Goal: Find specific page/section: Find specific page/section

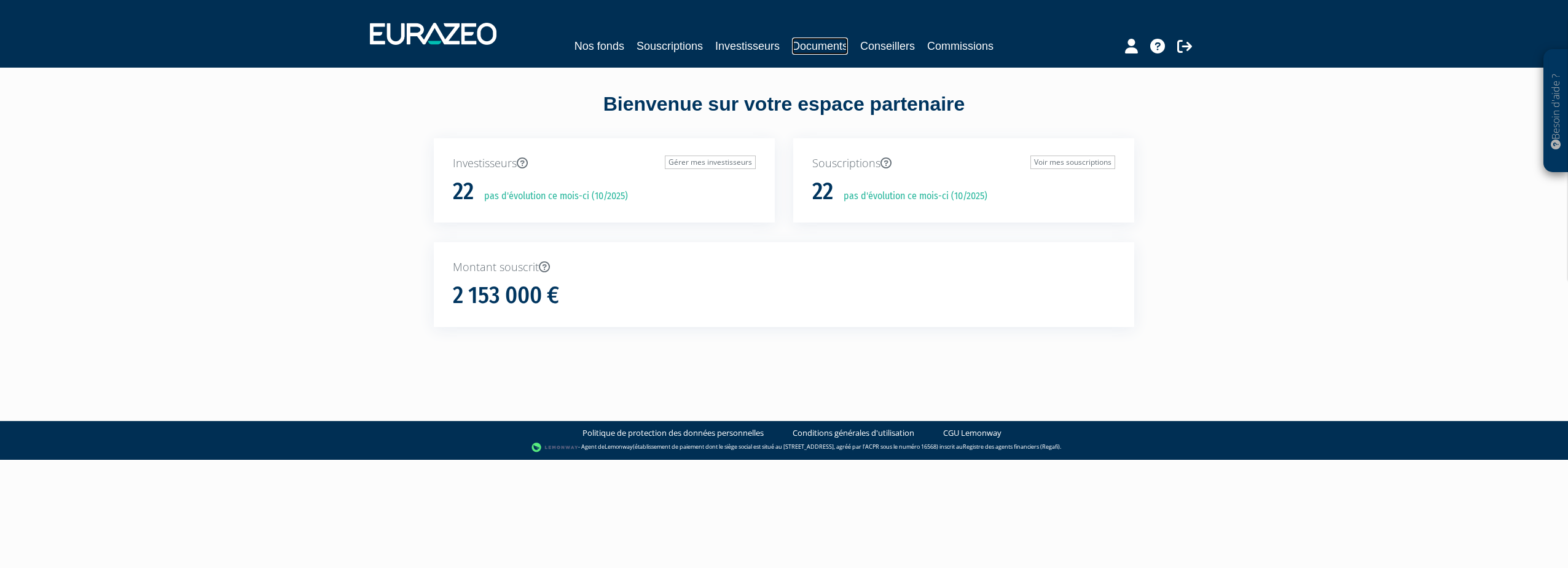
click at [811, 44] on link "Documents" at bounding box center [819, 46] width 56 height 17
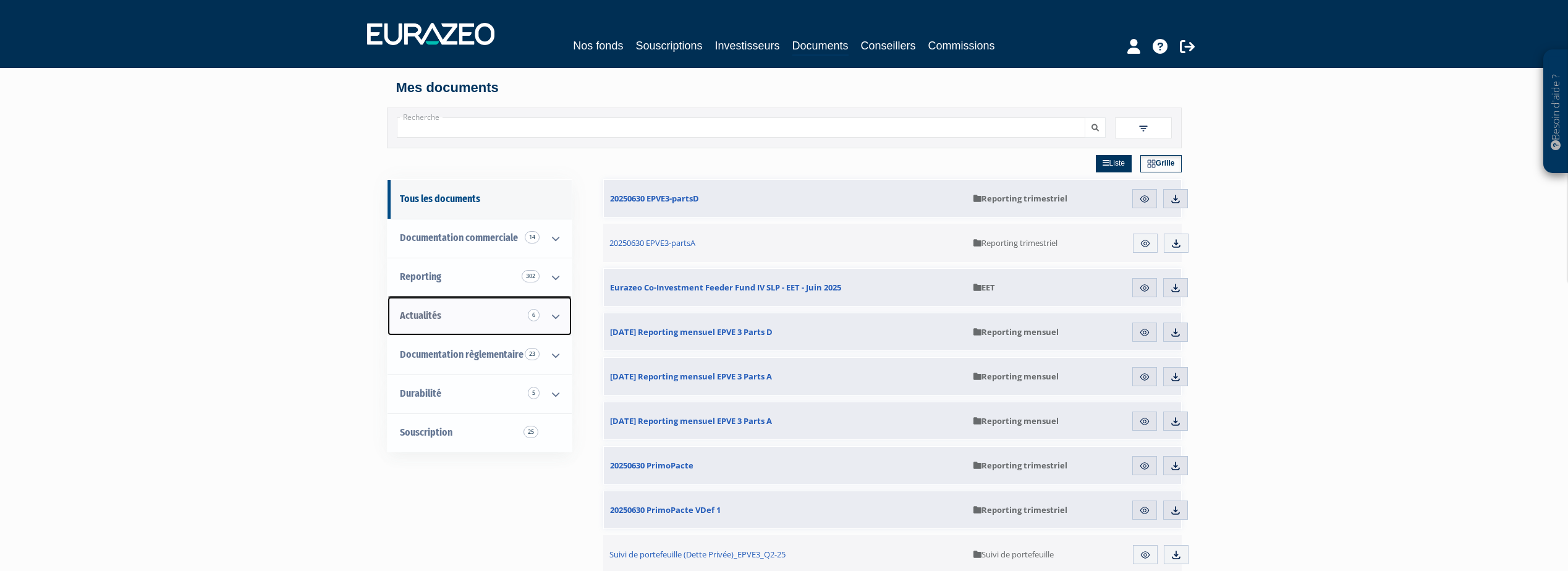
click at [505, 301] on link "Actualités 6" at bounding box center [480, 316] width 184 height 39
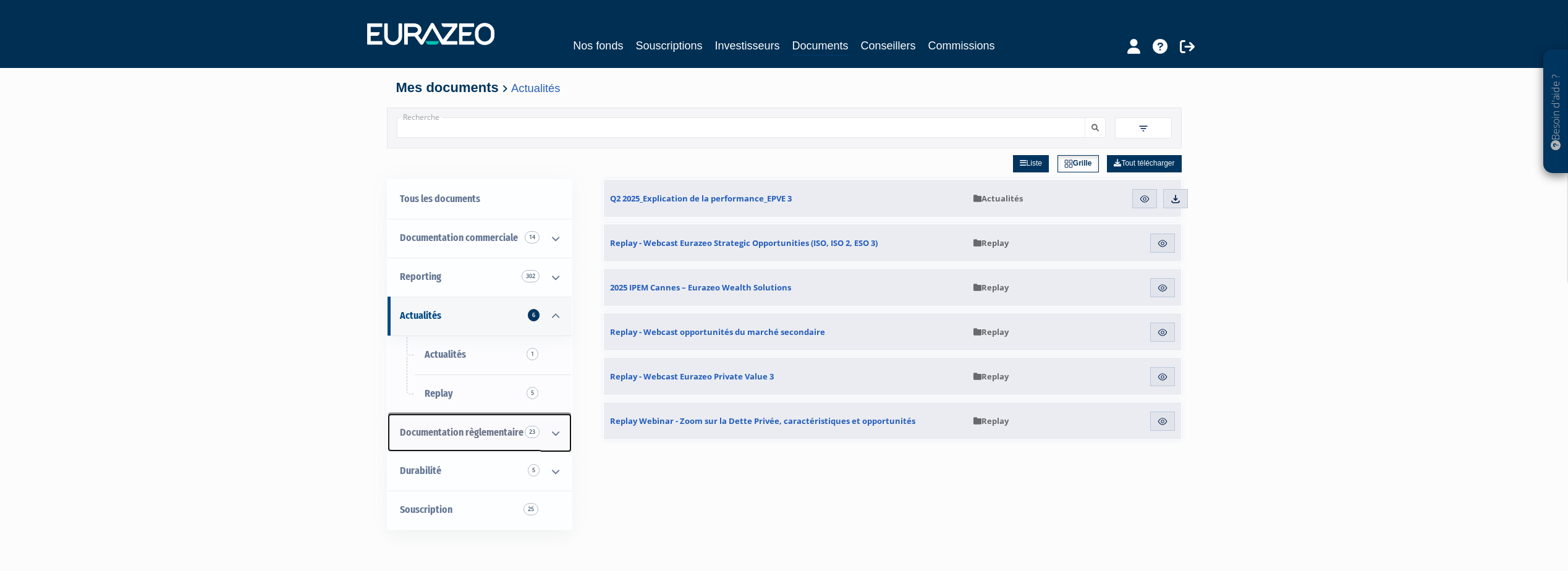
click at [501, 429] on span "Documentation règlementaire 23" at bounding box center [462, 432] width 124 height 12
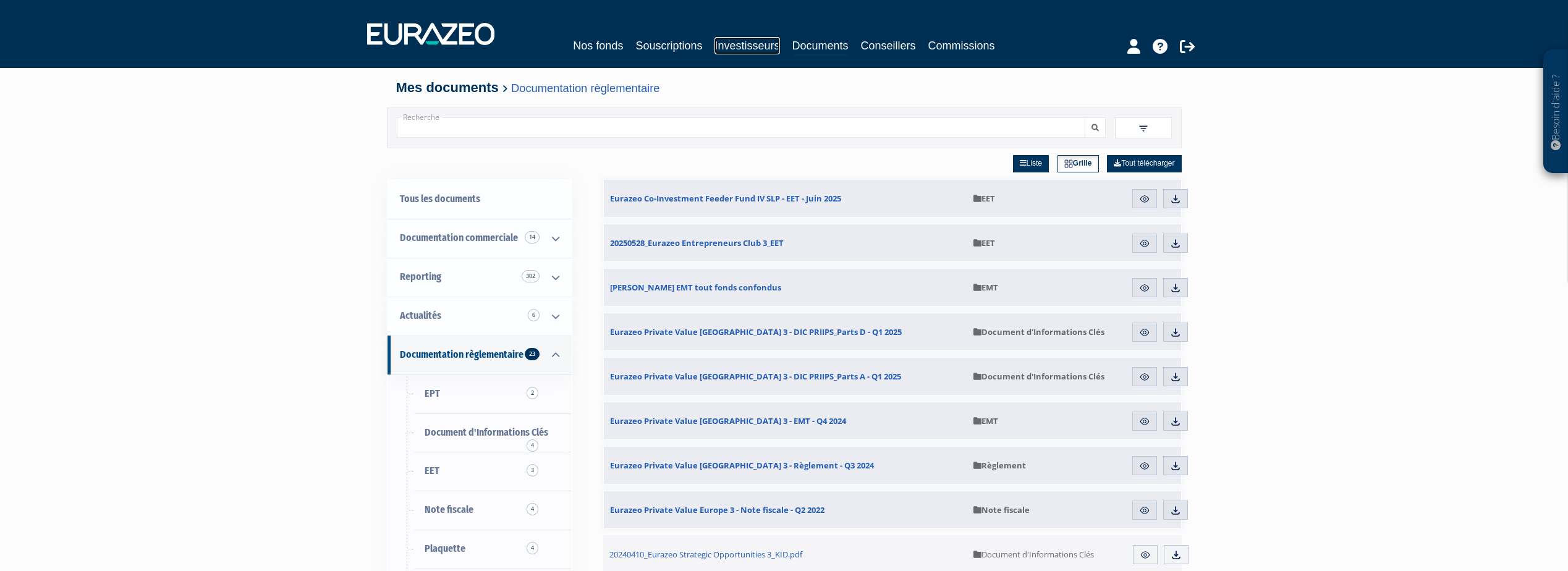
click at [749, 46] on link "Investisseurs" at bounding box center [747, 45] width 65 height 17
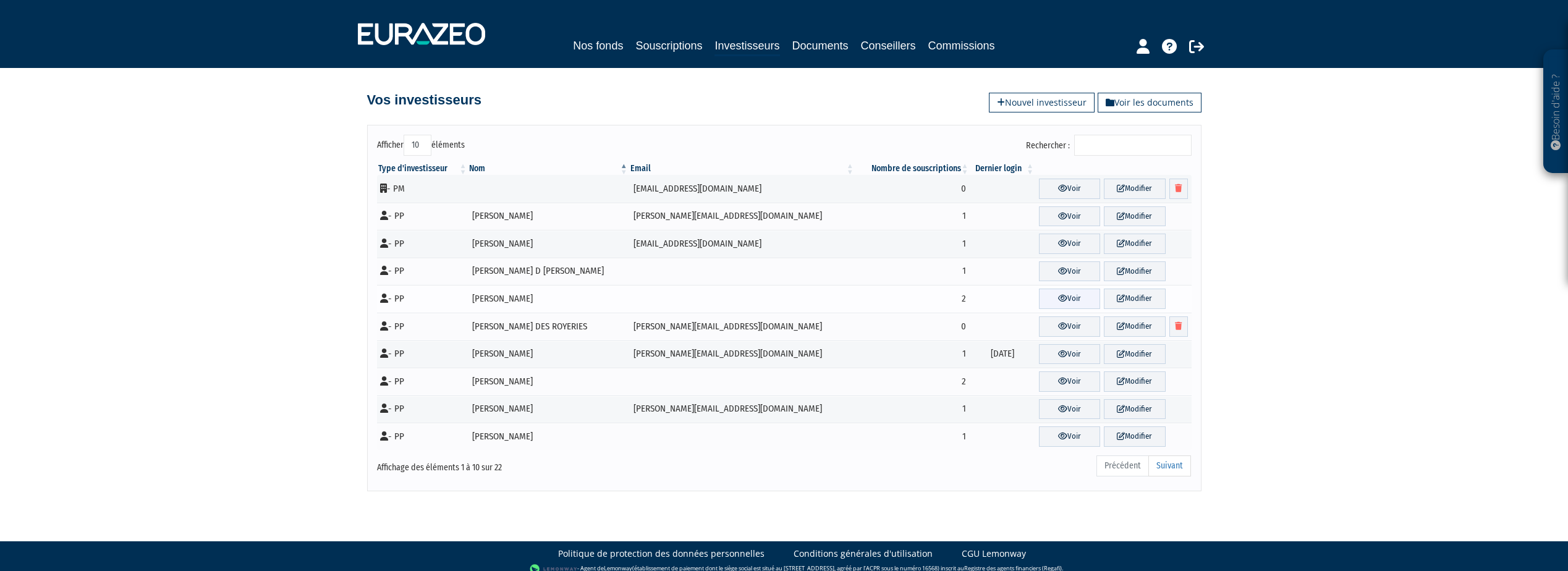
click at [1070, 300] on link "Voir" at bounding box center [1070, 298] width 61 height 20
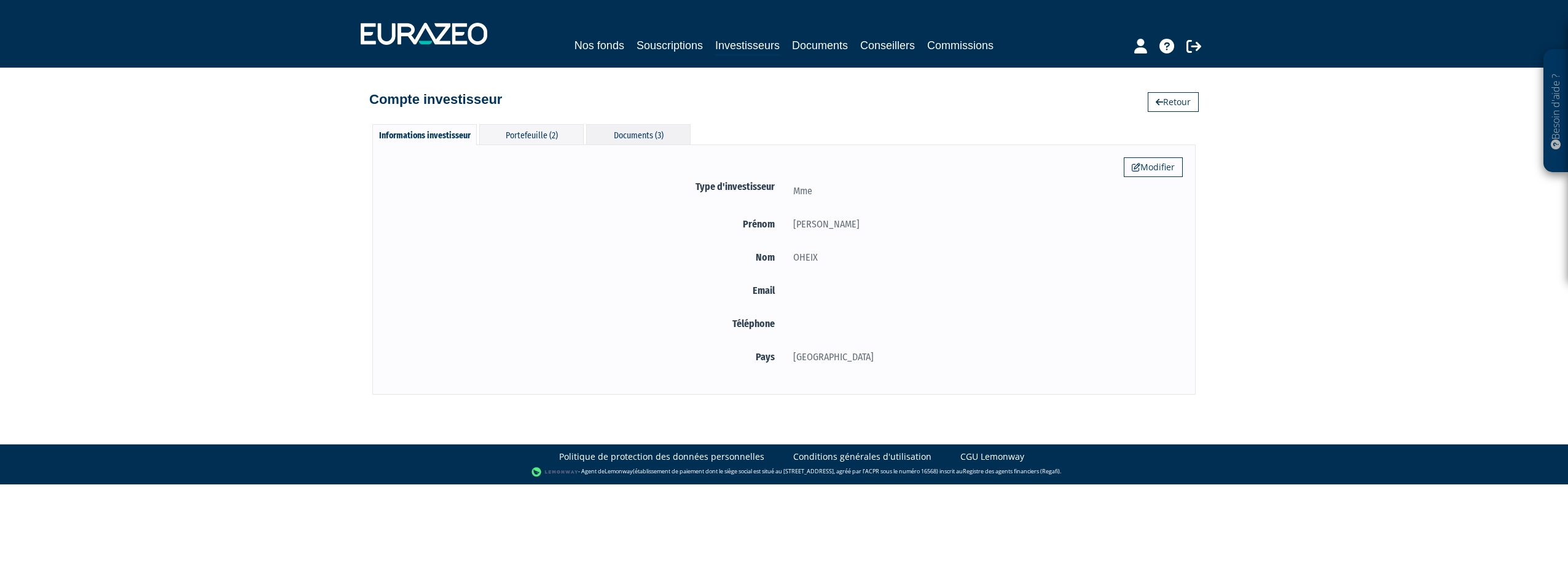
click at [625, 131] on div "Documents (3)" at bounding box center [638, 133] width 105 height 20
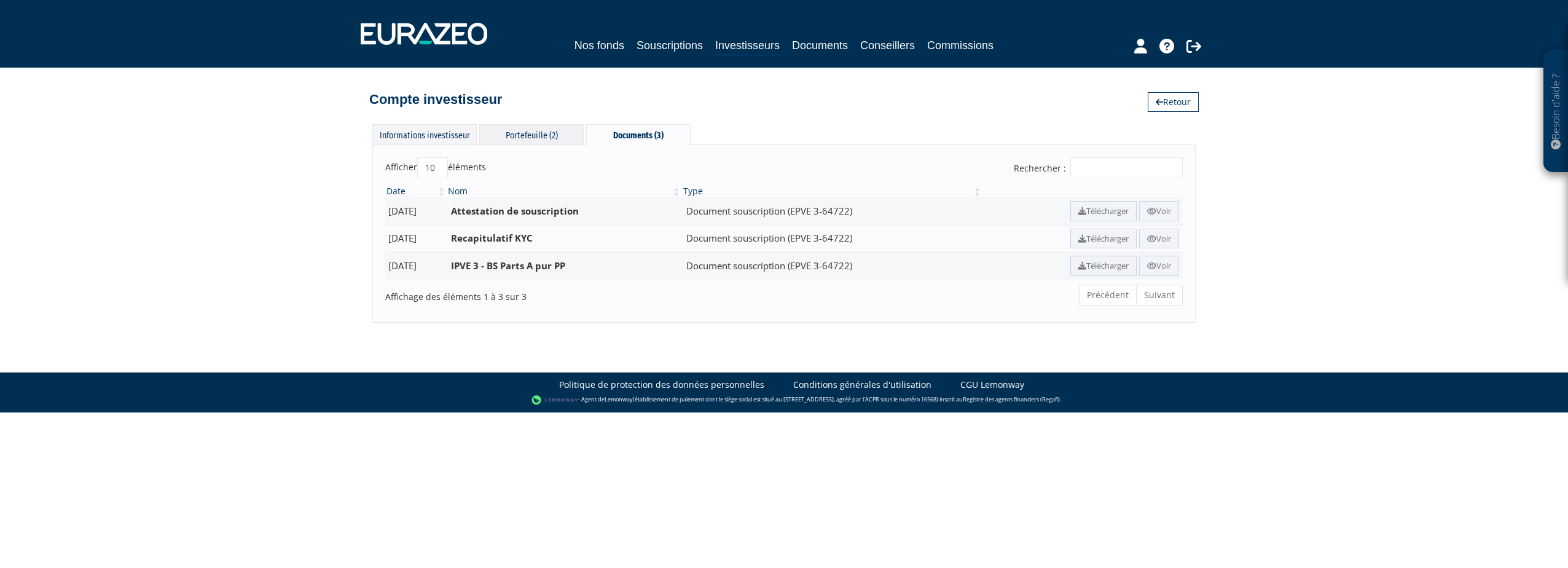
click at [531, 136] on div "Portefeuille (2)" at bounding box center [531, 133] width 105 height 20
